Goal: Find specific page/section: Find specific page/section

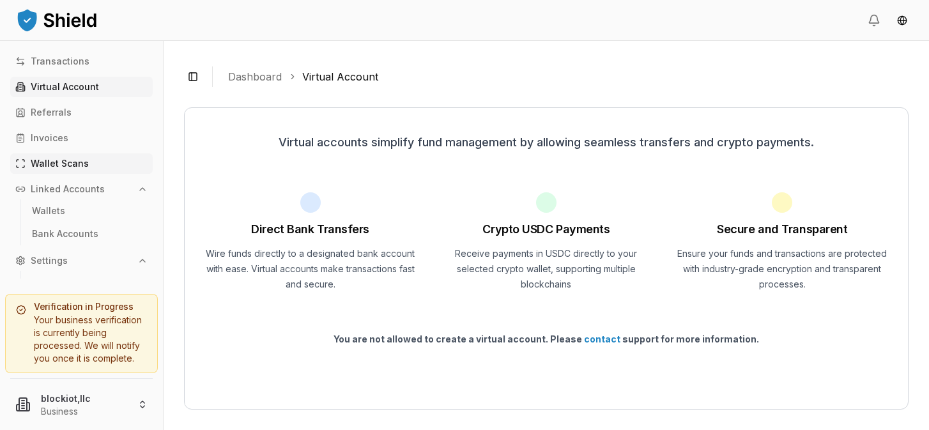
click at [81, 168] on p "Wallet Scans" at bounding box center [60, 163] width 58 height 9
click at [72, 137] on link "Invoices" at bounding box center [81, 138] width 142 height 20
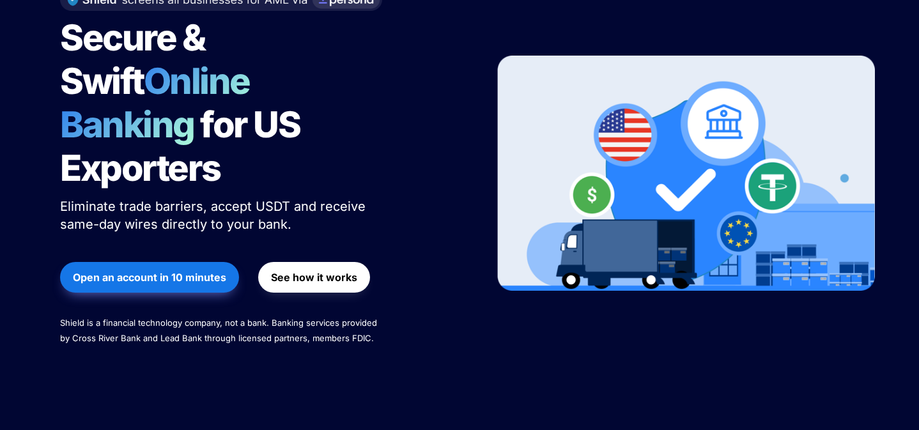
scroll to position [164, 0]
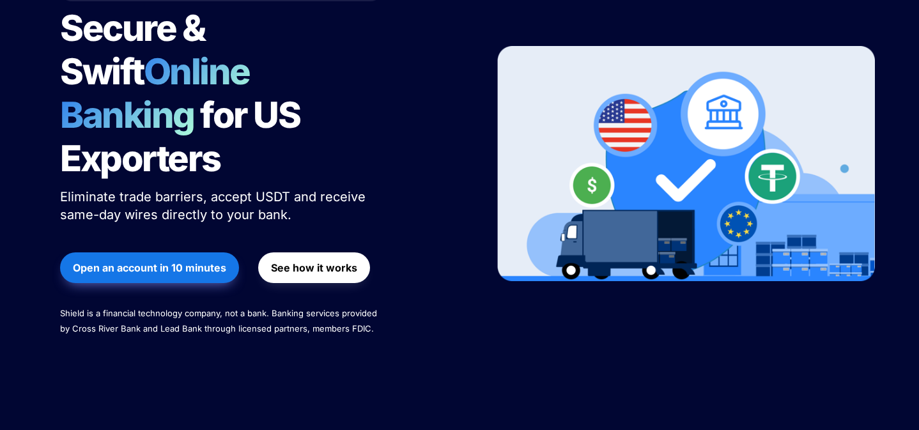
click at [270, 309] on div "Secure & Swift Online Banking for US Exporters Eliminate trade barriers, accept…" at bounding box center [261, 164] width 434 height 396
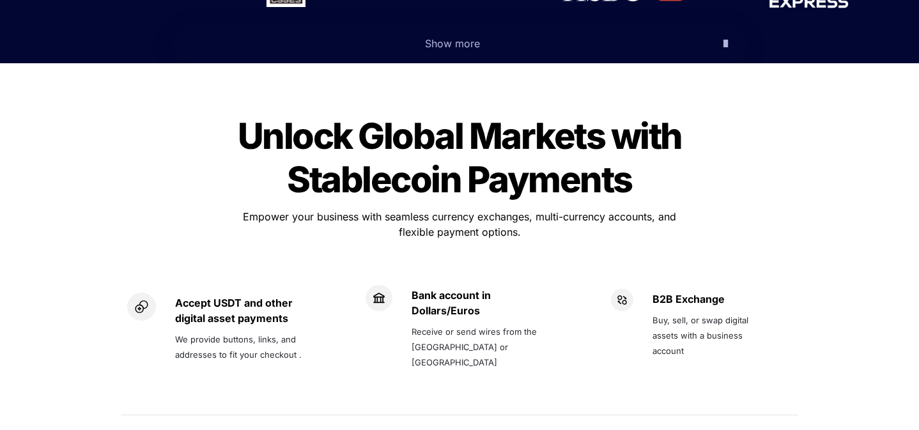
scroll to position [787, 0]
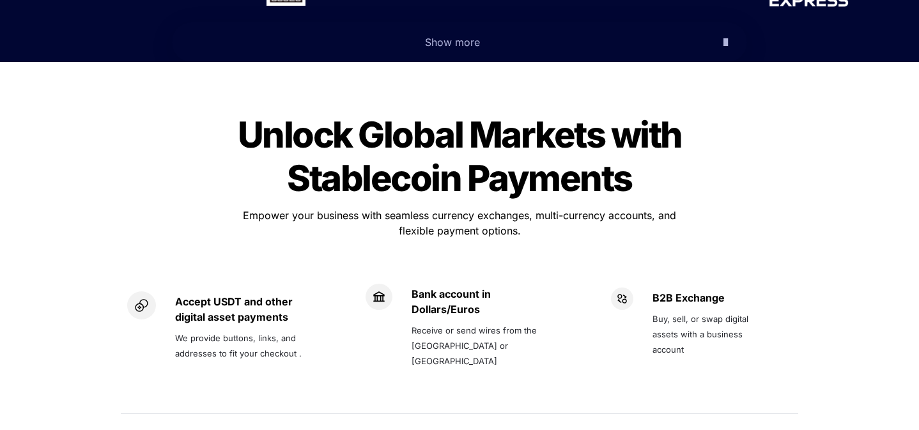
click at [378, 209] on span "Empower your business with seamless currency exchanges, multi-currency accounts…" at bounding box center [461, 223] width 436 height 28
click at [261, 295] on strong "Accept USDT and other digital asset payments" at bounding box center [235, 309] width 120 height 28
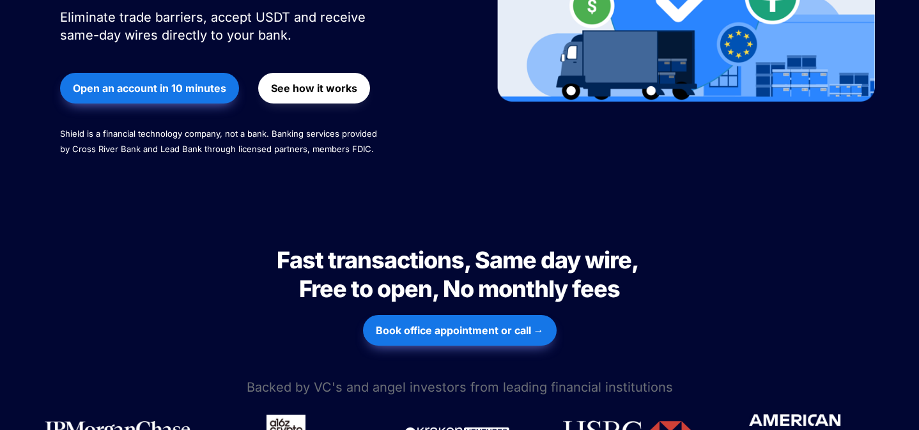
scroll to position [0, 0]
